Goal: Find specific page/section: Find specific page/section

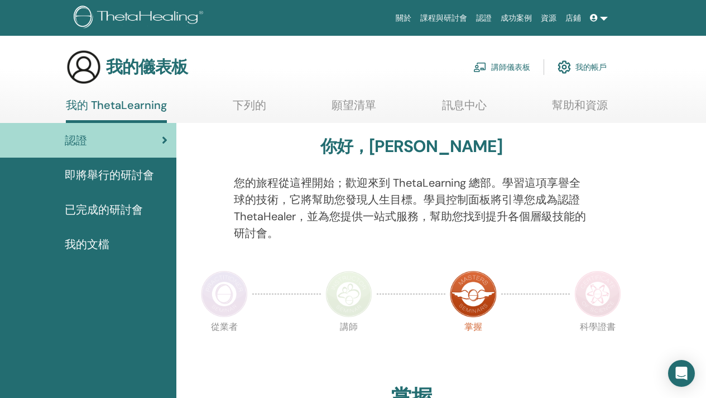
click at [468, 302] on img at bounding box center [473, 293] width 47 height 47
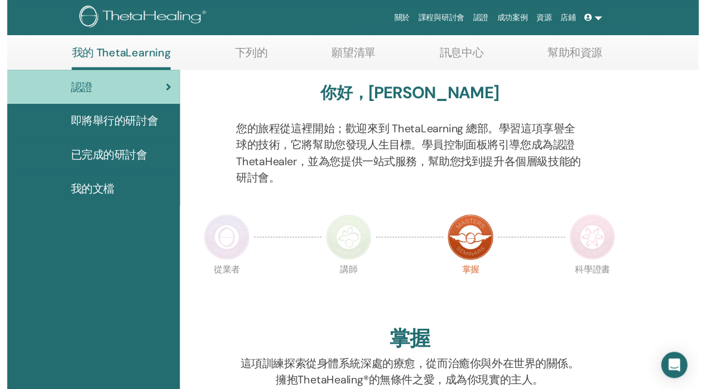
scroll to position [222, 0]
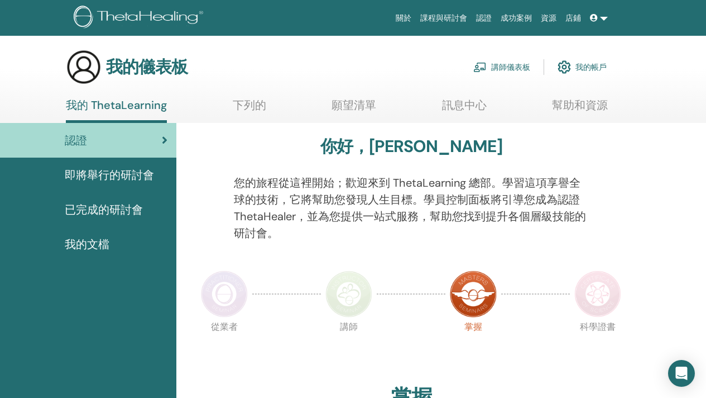
click at [361, 300] on img at bounding box center [349, 293] width 47 height 47
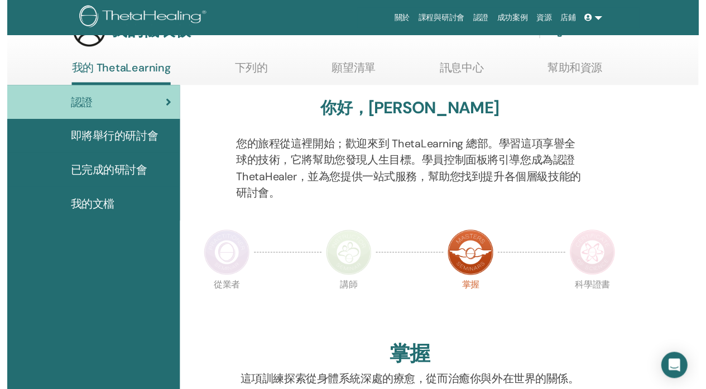
scroll to position [208, 0]
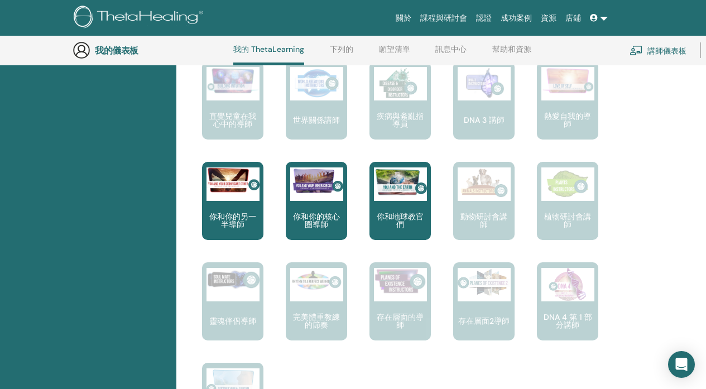
scroll to position [606, 0]
